Goal: Information Seeking & Learning: Learn about a topic

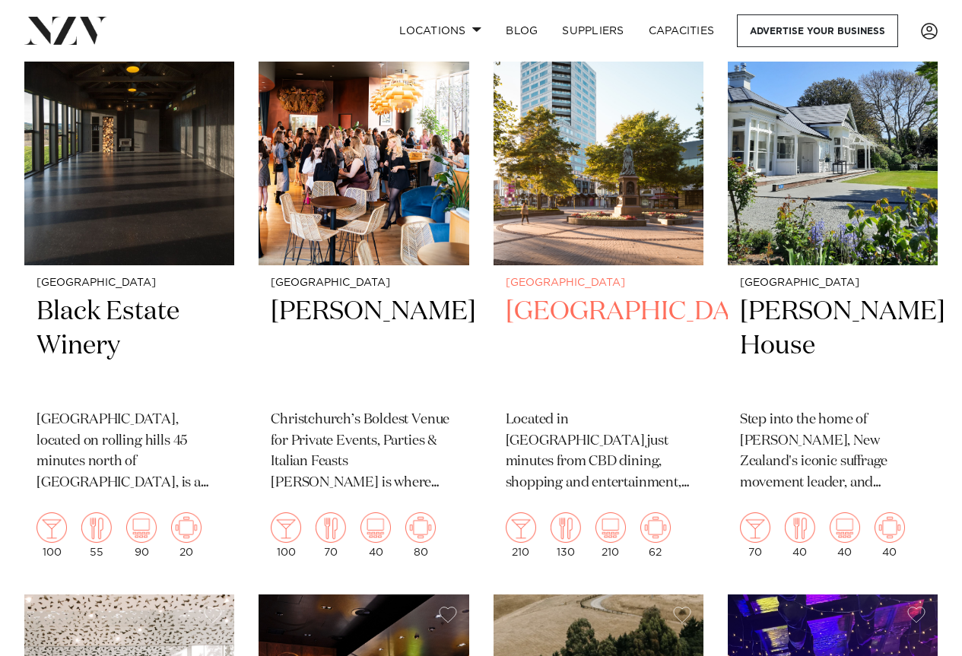
scroll to position [2585, 0]
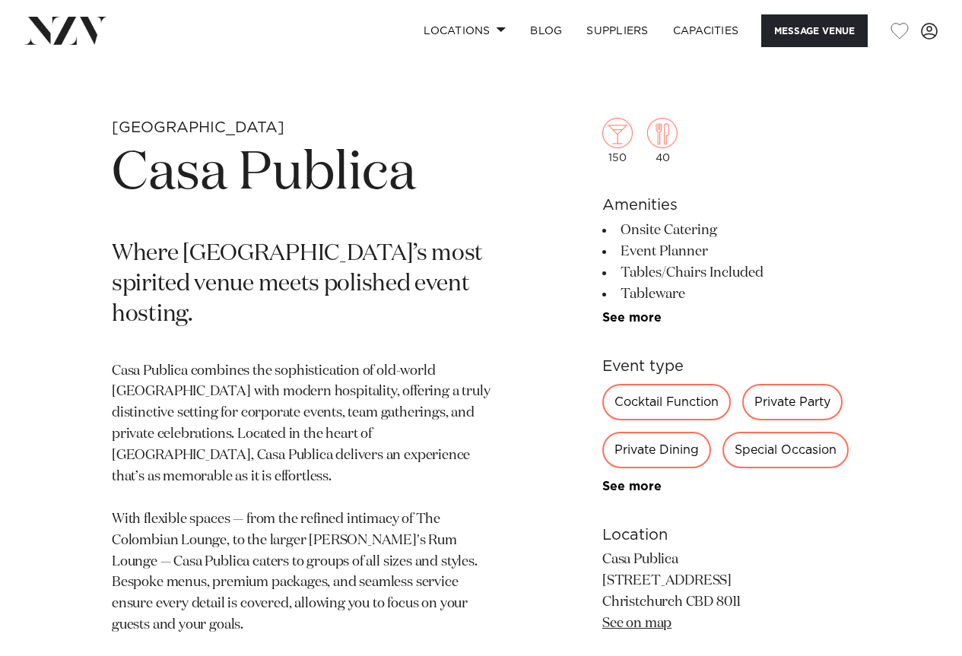
scroll to position [532, 0]
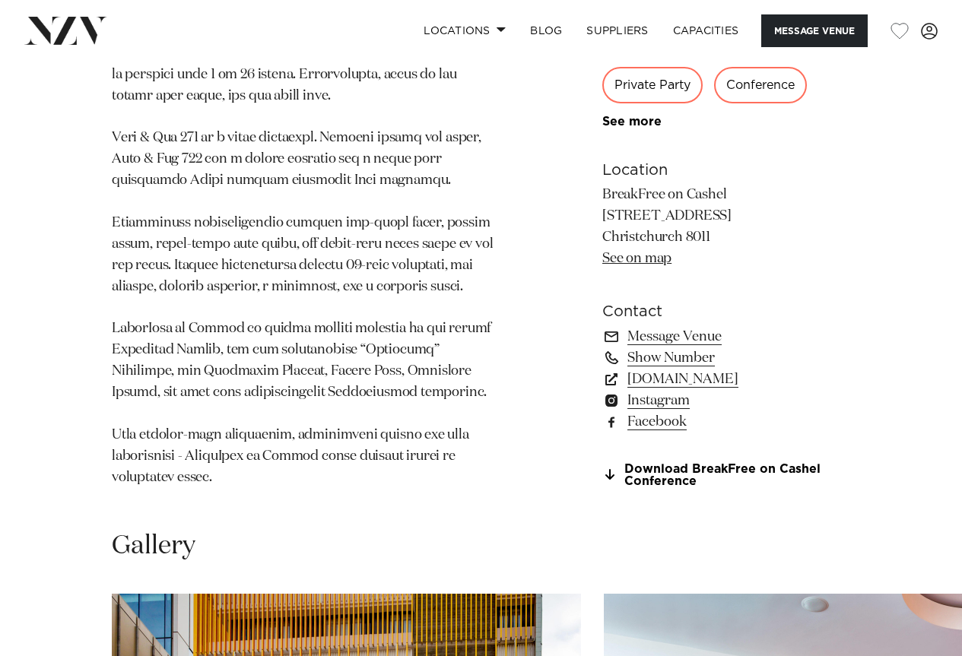
scroll to position [988, 0]
